Goal: Task Accomplishment & Management: Manage account settings

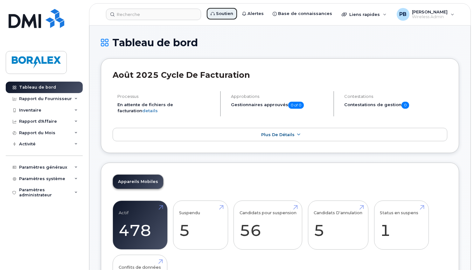
click at [222, 15] on link "Soutien" at bounding box center [222, 13] width 32 height 13
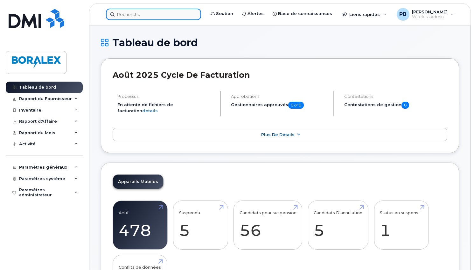
click at [133, 15] on input at bounding box center [153, 14] width 95 height 11
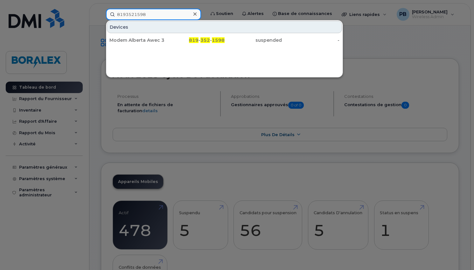
type input "8193521598"
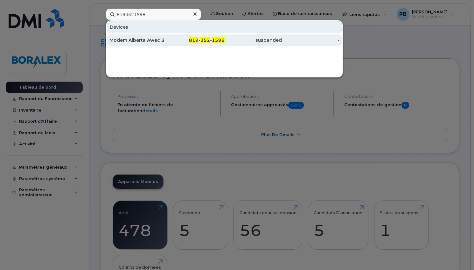
click at [167, 43] on div "Modem Alberta Awec 3" at bounding box center [196, 39] width 58 height 11
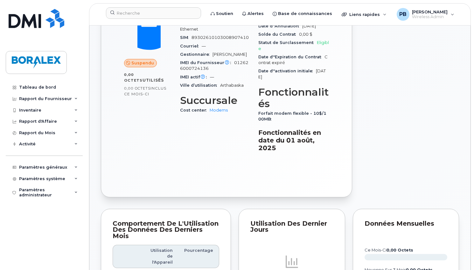
scroll to position [191, 0]
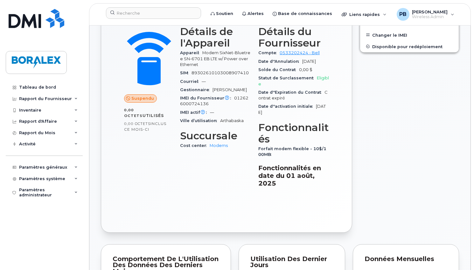
click at [176, 61] on span at bounding box center [148, 58] width 56 height 59
drag, startPoint x: 202, startPoint y: 52, endPoint x: 242, endPoint y: 64, distance: 41.4
click at [242, 64] on div "Appareil Modem SixNet-Bluetree SN-6701 EB LTE w/ Power over Ethernet" at bounding box center [215, 59] width 71 height 20
copy span "Modem SixNet-Bluetree SN-6701 EB LTE w/ Power over Ethernet"
click at [354, 120] on div "819 352 1598 Dernière mise à jour 07 mar., 2024 Suspendu 0,00 Octets  utilisés …" at bounding box center [226, 107] width 259 height 257
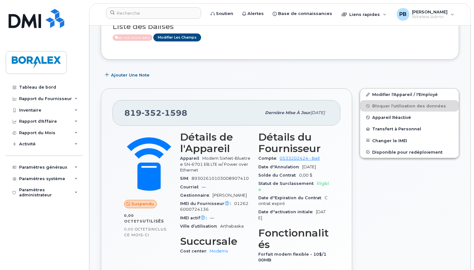
scroll to position [127, 0]
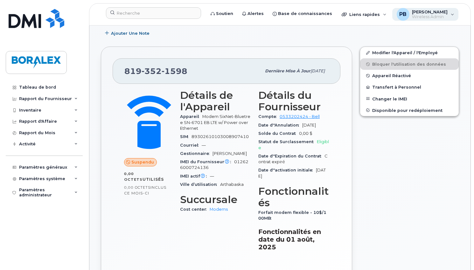
click at [453, 13] on div "PB Patrick Boyer Wireless Admin" at bounding box center [425, 14] width 67 height 13
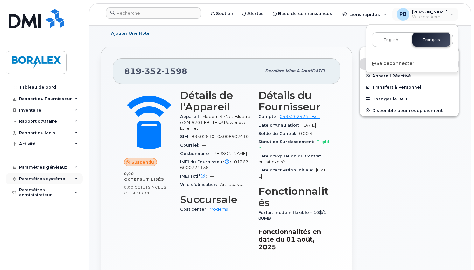
click at [49, 178] on div "Paramètres système" at bounding box center [42, 178] width 46 height 5
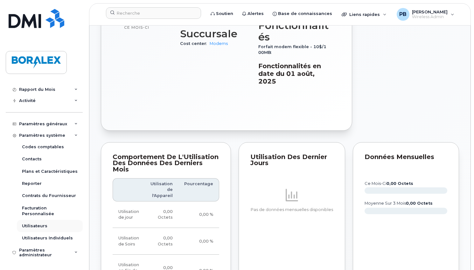
scroll to position [414, 0]
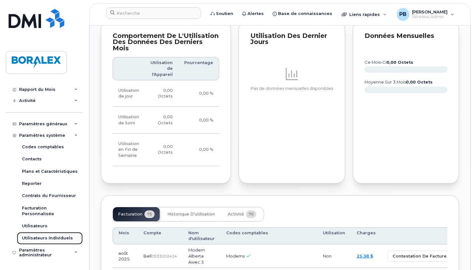
click at [46, 239] on div "Utilisateurs Individuels" at bounding box center [47, 238] width 51 height 6
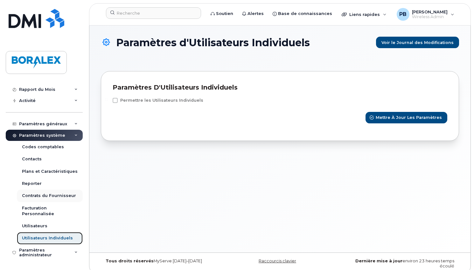
scroll to position [8, 0]
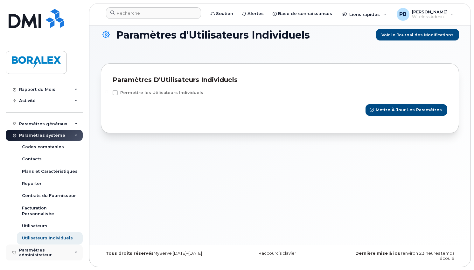
click at [60, 253] on div "Paramètres administrateur" at bounding box center [48, 252] width 59 height 10
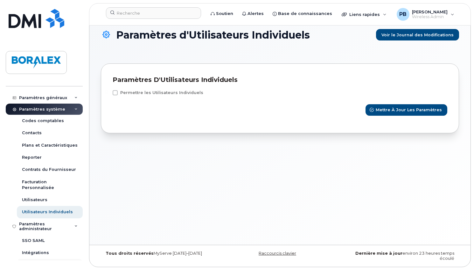
scroll to position [80, 0]
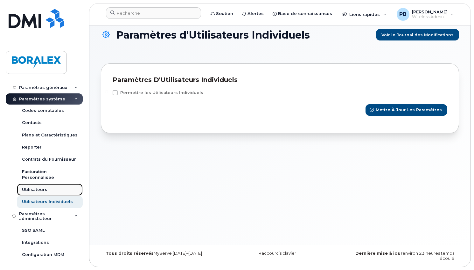
click at [39, 185] on link "Utilisateurs" at bounding box center [50, 189] width 66 height 12
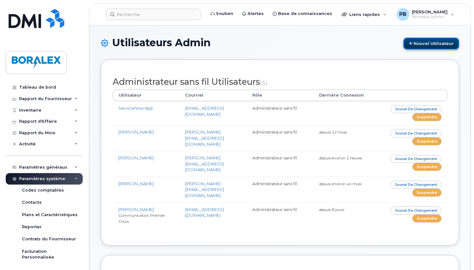
click at [419, 41] on link "Nouvel utilisateur" at bounding box center [432, 44] width 56 height 12
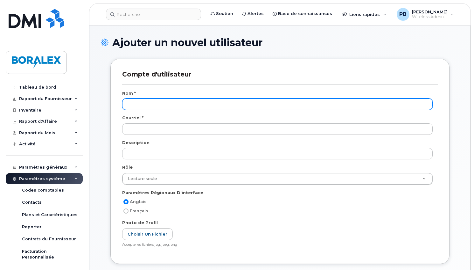
click at [150, 107] on input "text" at bounding box center [277, 103] width 311 height 11
click at [179, 102] on input "[PERSON_NAME]" at bounding box center [277, 103] width 311 height 11
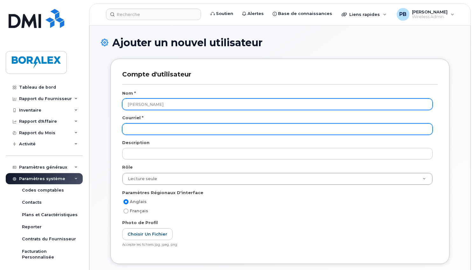
type input "[PERSON_NAME]"
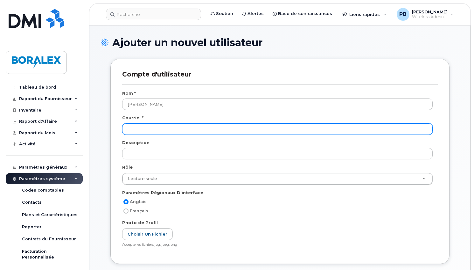
click at [139, 129] on input "email" at bounding box center [277, 128] width 311 height 11
paste input "francois.larocque@boralex.com"
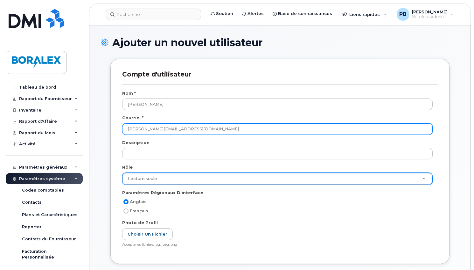
type input "francois.larocque@boralex.com"
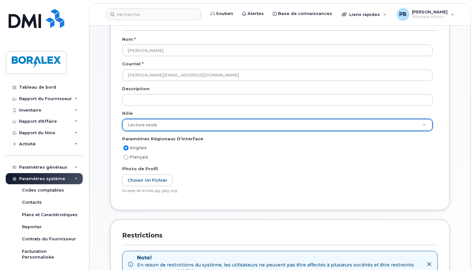
scroll to position [64, 0]
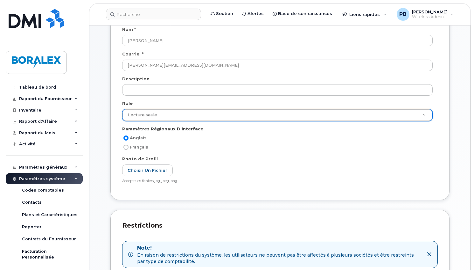
click at [126, 147] on input "Français" at bounding box center [125, 146] width 5 height 5
radio input "true"
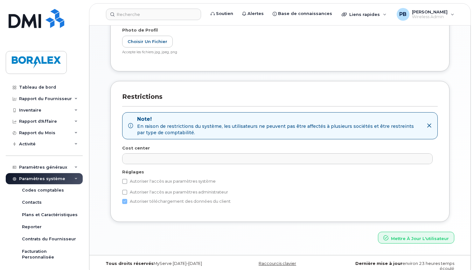
scroll to position [201, 0]
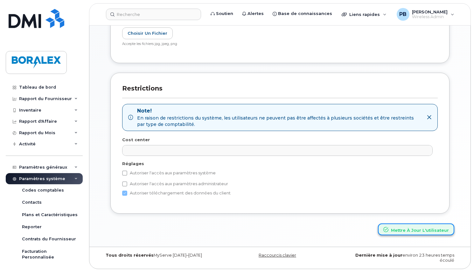
click at [419, 227] on button "Mettre à jour l'utilisateur" at bounding box center [416, 229] width 76 height 12
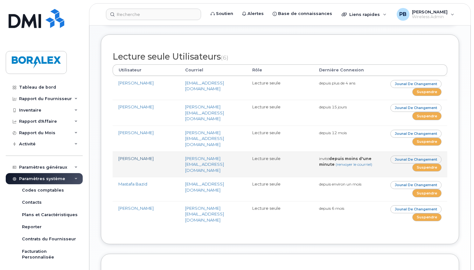
scroll to position [341, 0]
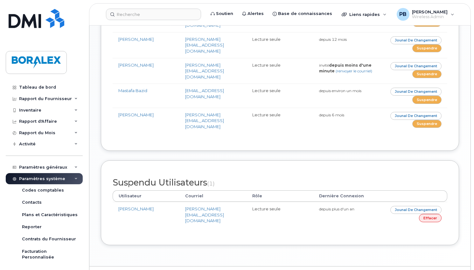
click at [394, 160] on div "Suspendu Utilisateurs (1) Utilisateur Courriel Rôle Dernière Connexion Stéphani…" at bounding box center [280, 202] width 358 height 85
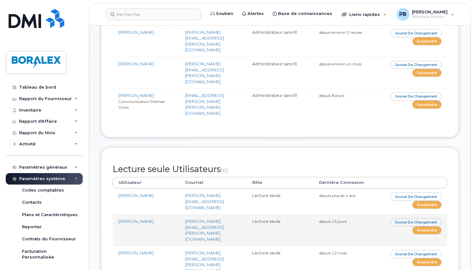
scroll to position [223, 0]
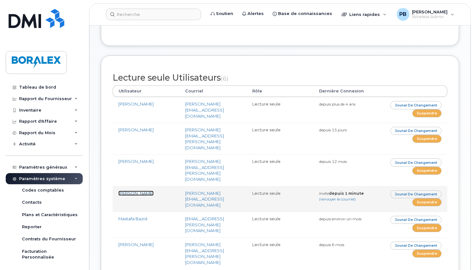
click at [133, 190] on link "[PERSON_NAME]" at bounding box center [135, 192] width 35 height 5
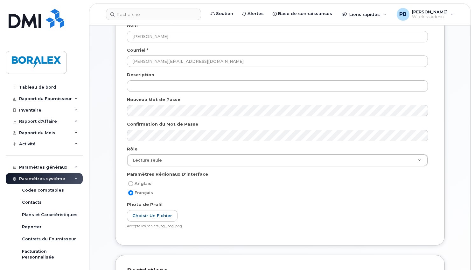
scroll to position [60, 0]
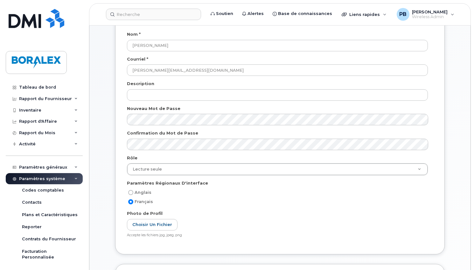
click at [97, 54] on div "Mon Compte Suspendre Compte d'utilisateur Nom * Francois Larocque Courriel * fr…" at bounding box center [279, 201] width 381 height 472
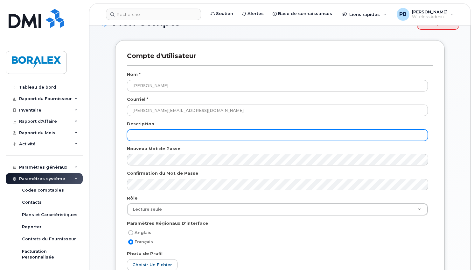
scroll to position [0, 0]
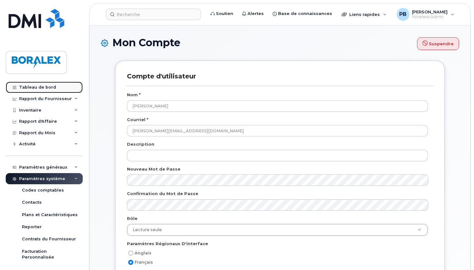
click at [47, 83] on link "Tableau de bord" at bounding box center [44, 86] width 77 height 11
